Goal: Task Accomplishment & Management: Use online tool/utility

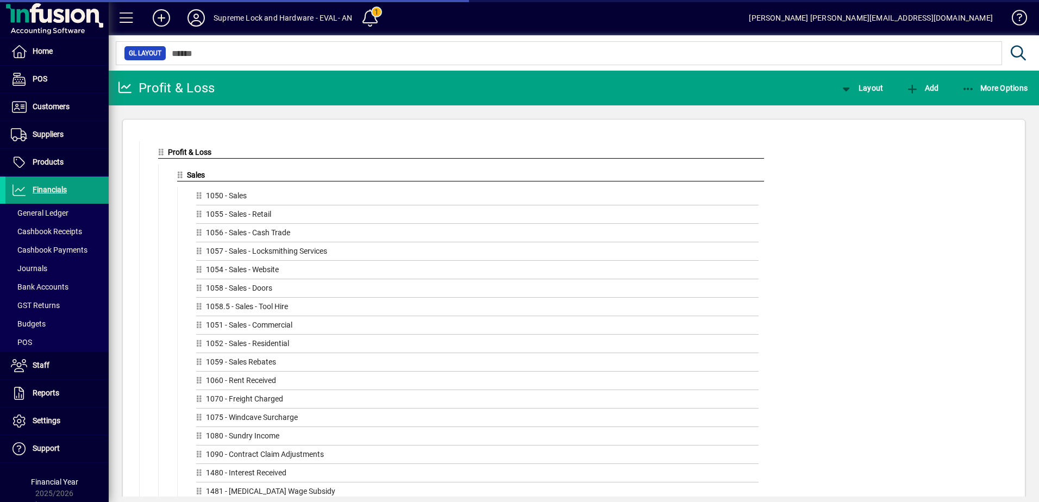
scroll to position [2726, 0]
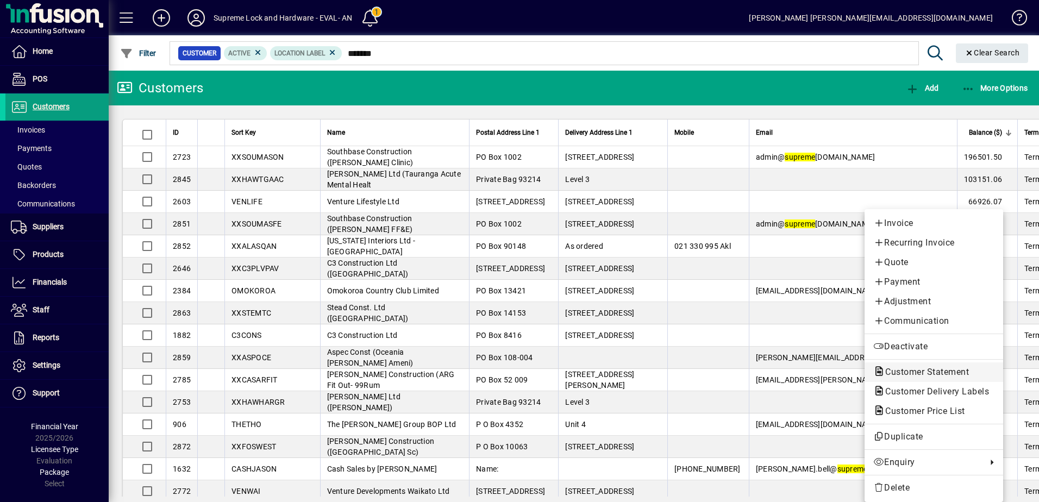
click at [903, 373] on span "Customer Statement" at bounding box center [923, 372] width 101 height 10
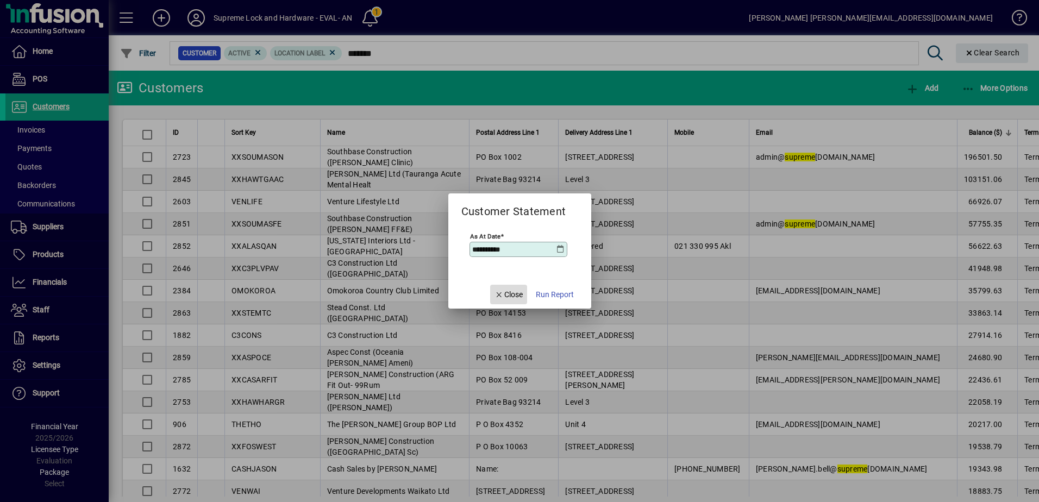
click at [515, 291] on span "Close" at bounding box center [509, 294] width 28 height 11
